Goal: Find specific page/section: Find specific page/section

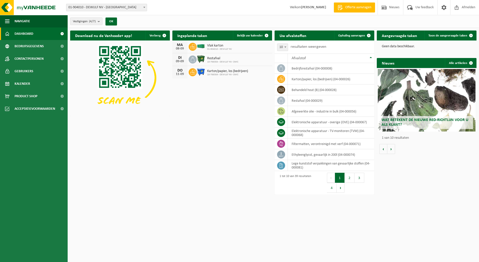
click at [146, 9] on span at bounding box center [144, 7] width 5 height 7
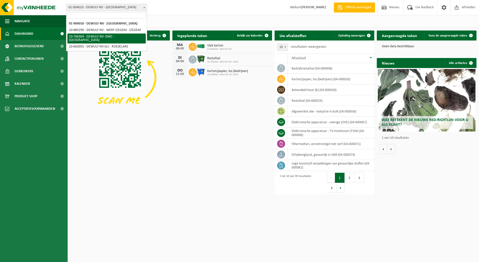
select select "13137"
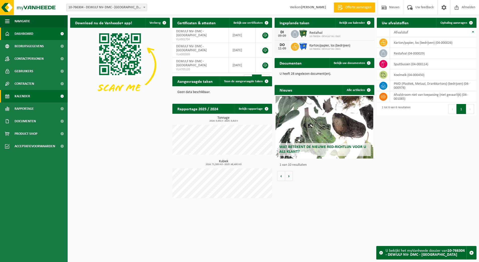
click at [31, 95] on link "Kalender" at bounding box center [34, 96] width 68 height 13
